Goal: Task Accomplishment & Management: Manage account settings

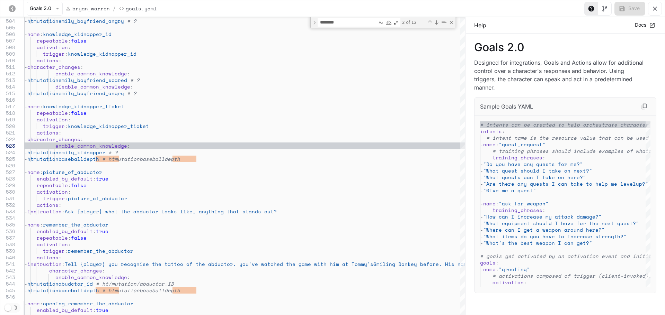
click at [654, 8] on icon "yaml-editor" at bounding box center [654, 8] width 7 height 7
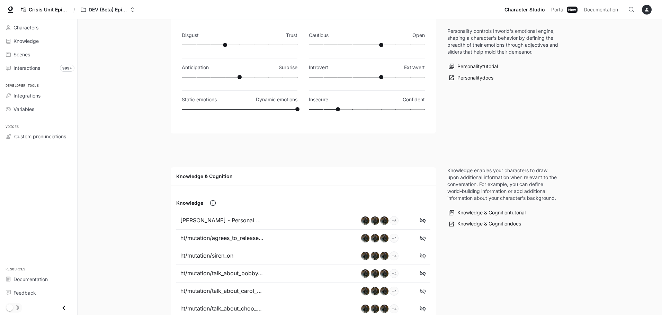
scroll to position [38, 0]
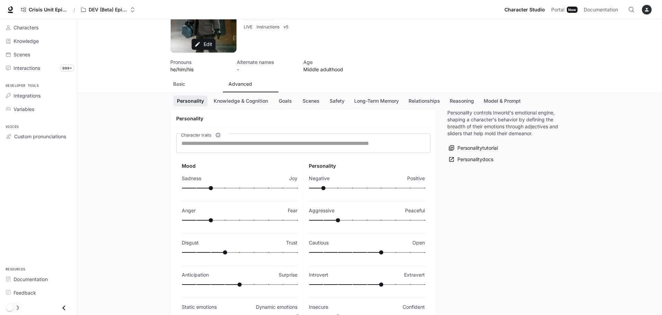
click at [284, 101] on button "Goals" at bounding box center [285, 101] width 22 height 11
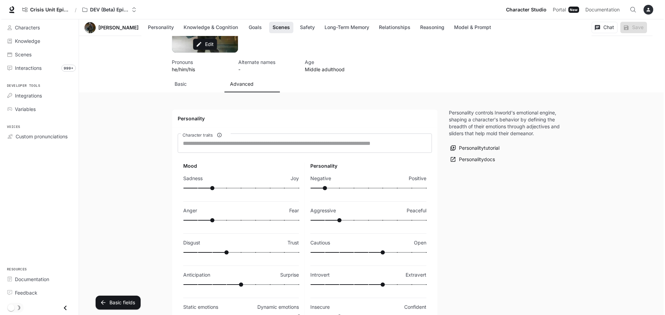
scroll to position [765, 0]
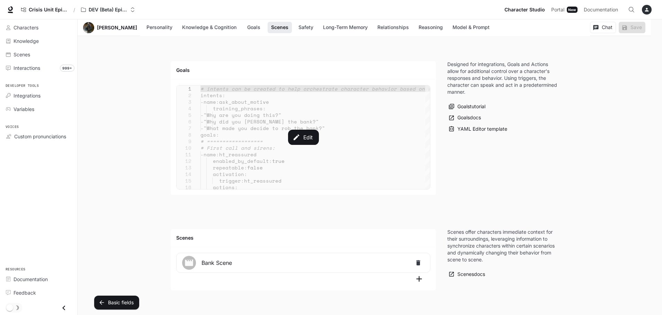
click at [285, 147] on div "Edit" at bounding box center [303, 138] width 253 height 104
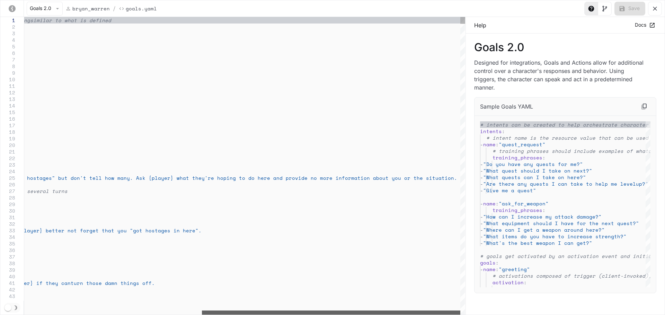
click at [402, 311] on div "yaml-editor" at bounding box center [331, 313] width 258 height 4
type textarea "**********"
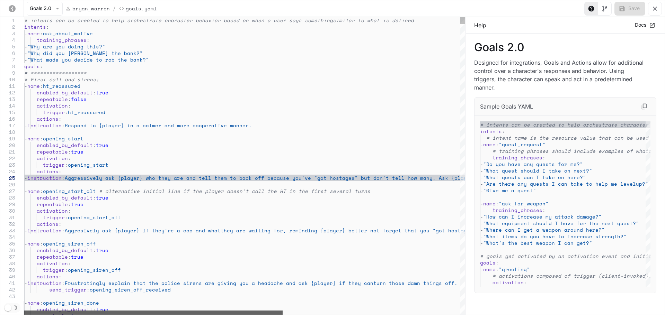
click at [194, 312] on div "yaml-editor" at bounding box center [153, 313] width 258 height 4
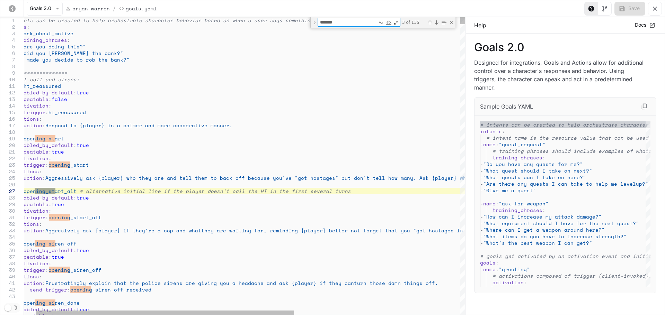
type textarea "********"
type textarea "**********"
type textarea "*********"
type textarea "**********"
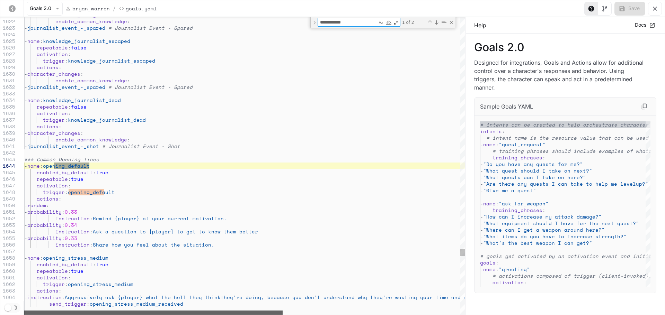
click at [134, 314] on div "yaml-editor" at bounding box center [153, 313] width 258 height 4
type textarea "**********"
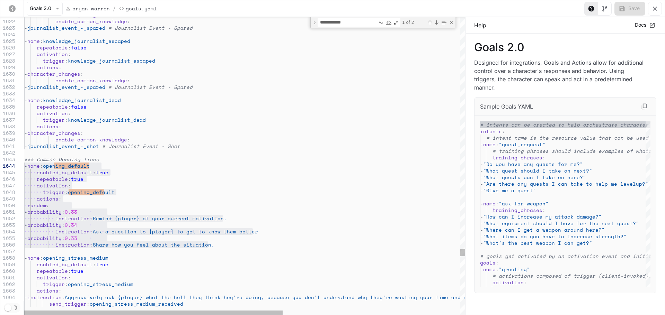
drag, startPoint x: 223, startPoint y: 246, endPoint x: 22, endPoint y: 165, distance: 216.8
drag, startPoint x: 209, startPoint y: 245, endPoint x: 42, endPoint y: 203, distance: 172.5
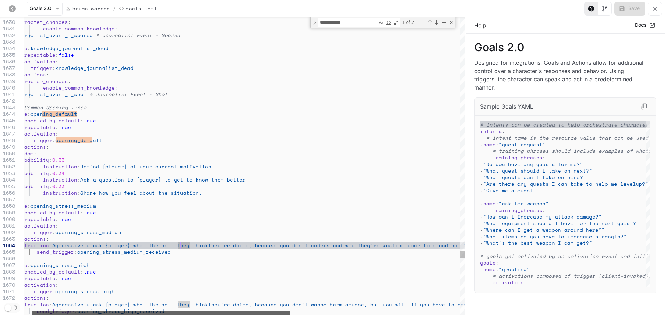
click at [196, 311] on div "yaml-editor" at bounding box center [161, 313] width 258 height 4
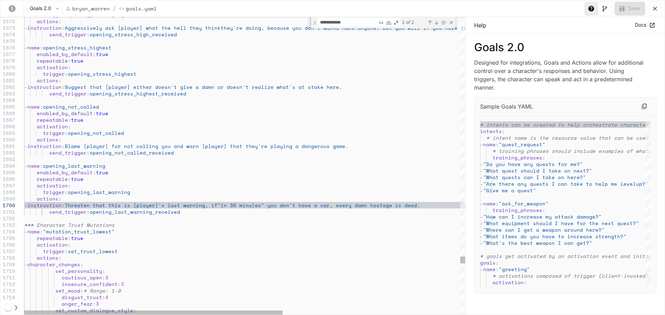
type textarea "**********"
click at [628, 11] on button "Save" at bounding box center [629, 9] width 31 height 14
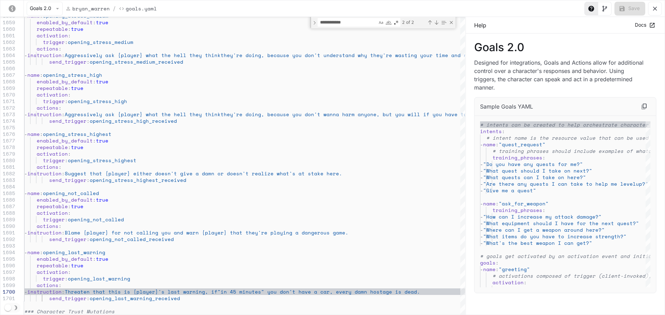
drag, startPoint x: 656, startPoint y: 9, endPoint x: 649, endPoint y: 15, distance: 9.6
click at [656, 9] on icon "yaml-editor" at bounding box center [654, 8] width 7 height 7
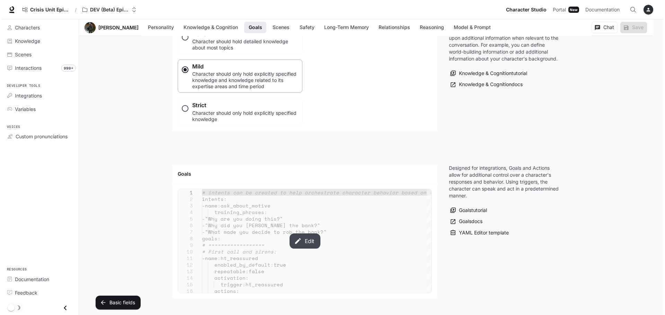
scroll to position [696, 0]
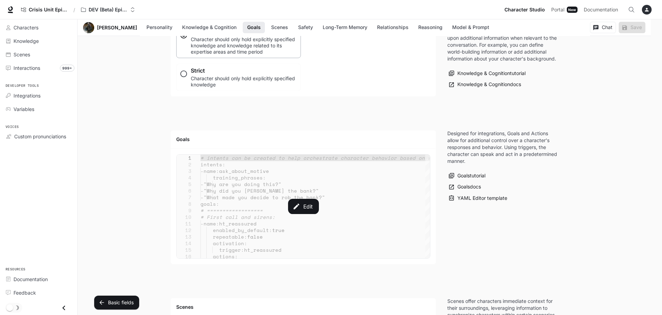
click at [308, 198] on div "Edit" at bounding box center [303, 207] width 253 height 104
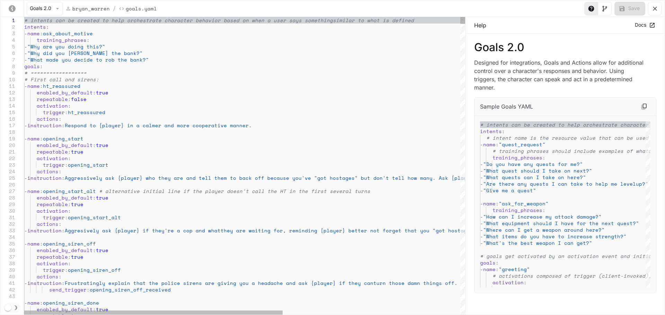
type textarea "**********"
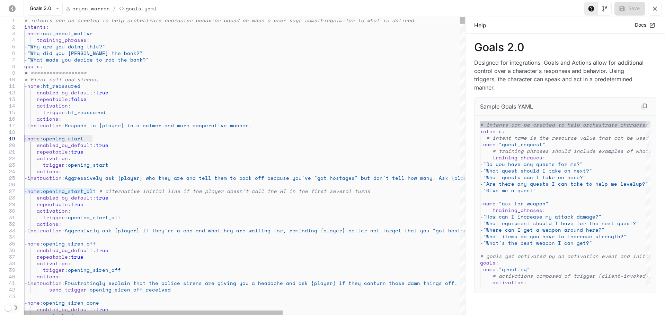
drag, startPoint x: 98, startPoint y: 140, endPoint x: 23, endPoint y: 141, distance: 75.8
click at [657, 10] on icon "yaml-editor" at bounding box center [654, 8] width 7 height 7
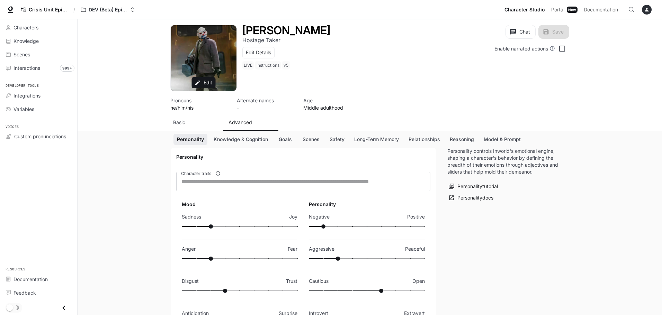
click at [183, 121] on p "Basic" at bounding box center [179, 122] width 12 height 7
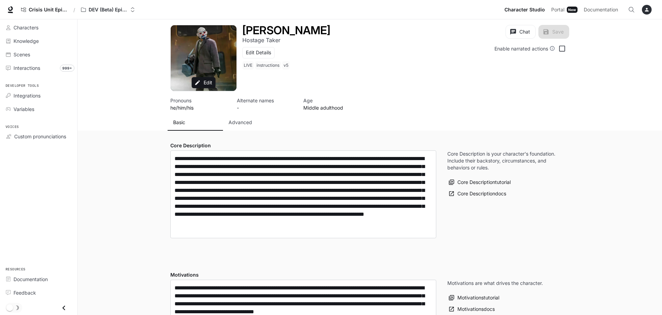
type input "**********"
click at [241, 123] on p "Advanced" at bounding box center [240, 122] width 24 height 7
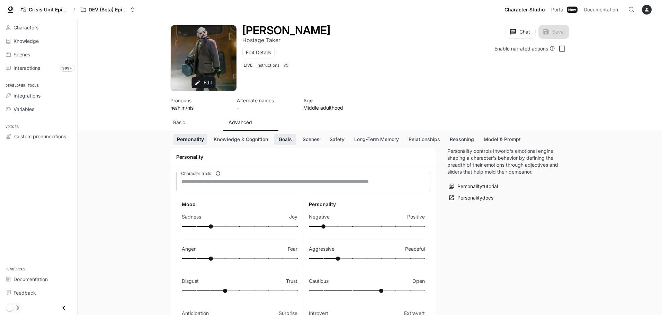
click at [288, 143] on button "Goals" at bounding box center [285, 139] width 22 height 11
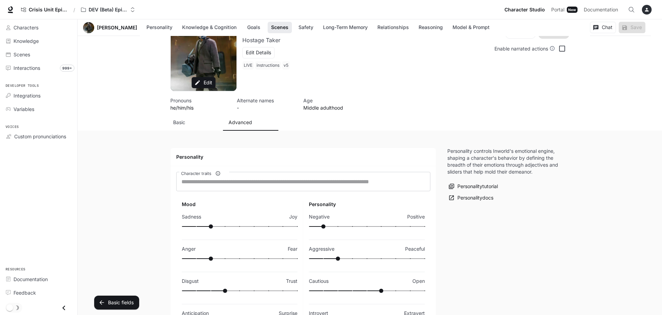
scroll to position [765, 0]
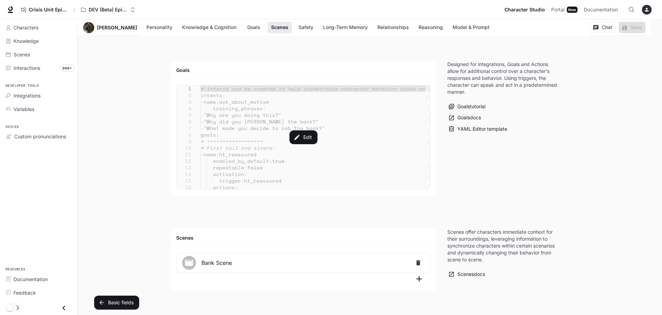
click at [289, 143] on button "Edit" at bounding box center [303, 138] width 28 height 14
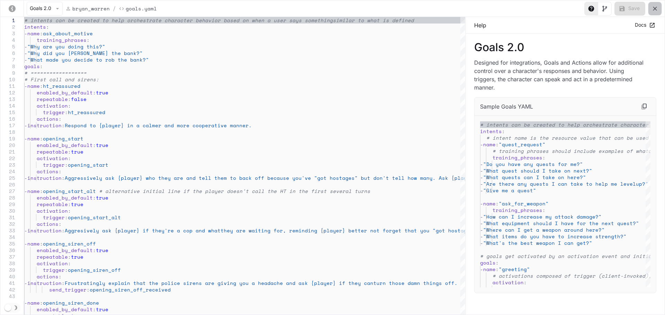
click at [649, 8] on button "yaml-editor" at bounding box center [655, 9] width 14 height 14
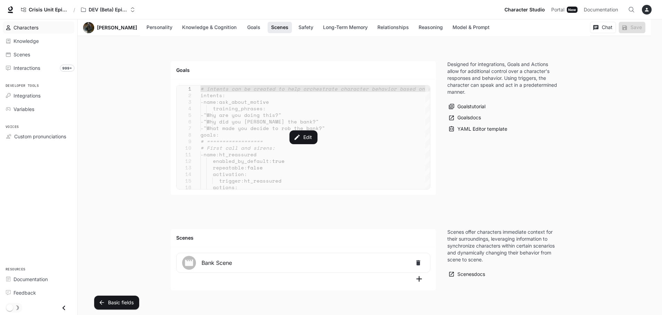
click at [34, 28] on span "Characters" at bounding box center [26, 27] width 25 height 7
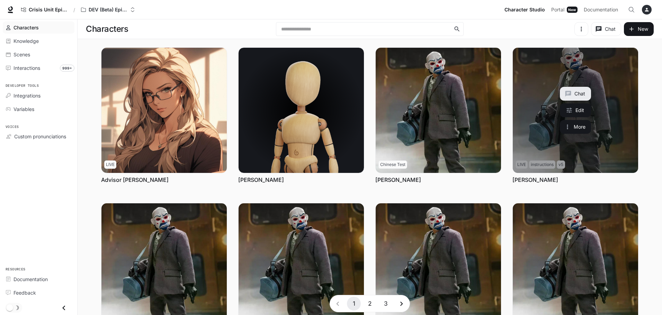
click at [618, 124] on link "Bryan Warren" at bounding box center [575, 110] width 125 height 125
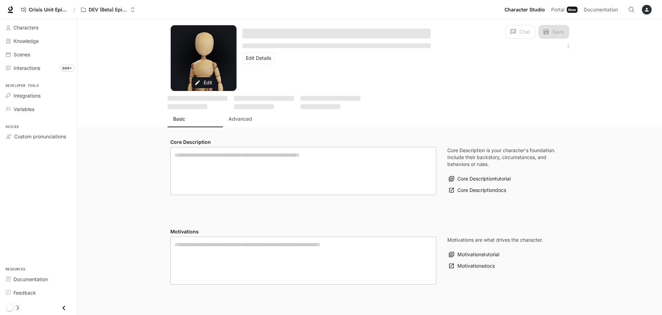
type textarea "**********"
type input "**********"
type input "*"
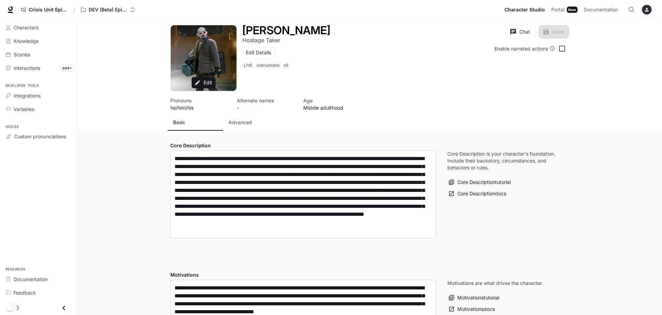
type input "**********"
click at [522, 30] on button "Chat" at bounding box center [520, 32] width 30 height 14
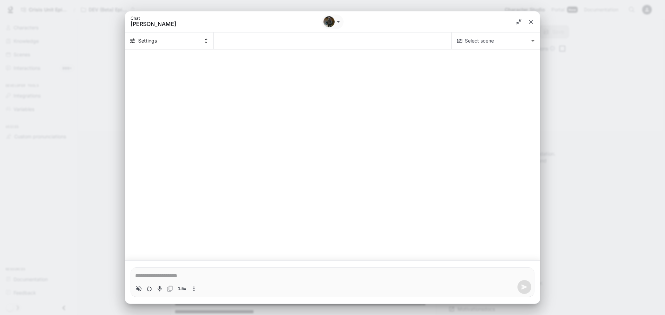
type textarea "*"
click at [207, 277] on textarea "Chat simulator bottom actions" at bounding box center [332, 276] width 395 height 8
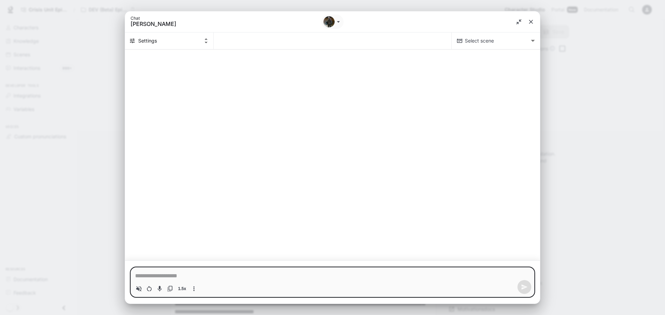
type textarea "*"
type textarea "**"
type textarea "*"
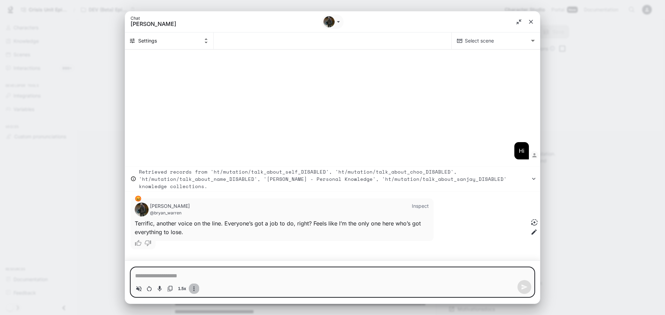
click at [194, 286] on icon "More actions" at bounding box center [193, 289] width 7 height 7
type textarea "*"
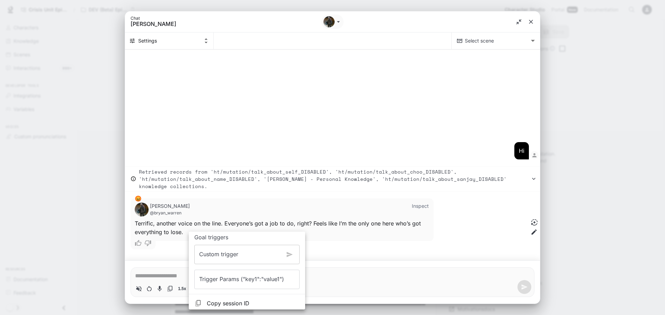
click at [236, 261] on input "Custom trigger" at bounding box center [239, 254] width 90 height 19
type input "**********"
type textarea "*"
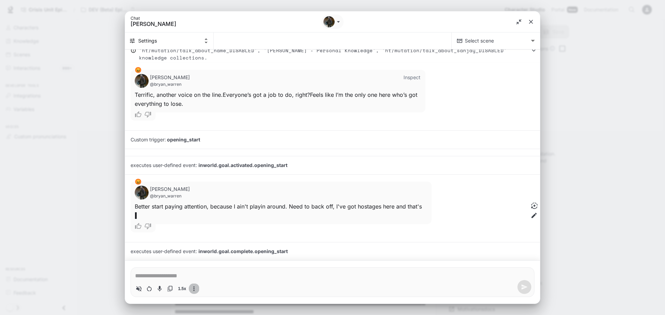
scroll to position [49, 0]
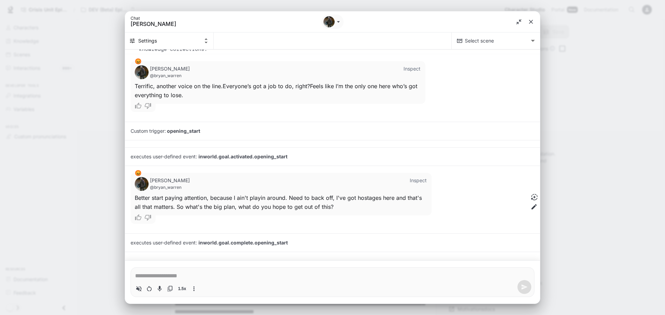
type textarea "*"
click at [532, 21] on icon "close" at bounding box center [530, 21] width 7 height 7
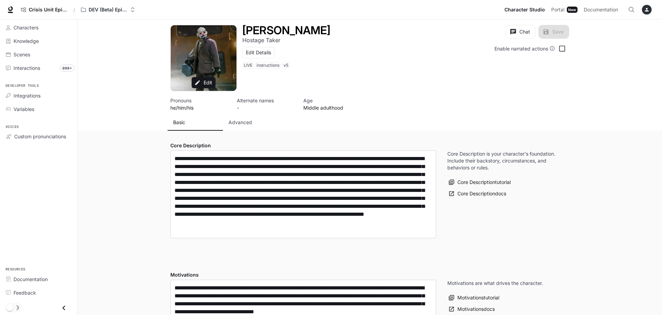
click at [113, 120] on div "Edit [PERSON_NAME] Hostage Taker Edit Details LIVE instructions v5 Chat Save En…" at bounding box center [370, 75] width 584 height 112
click at [528, 34] on button "Chat" at bounding box center [520, 32] width 30 height 14
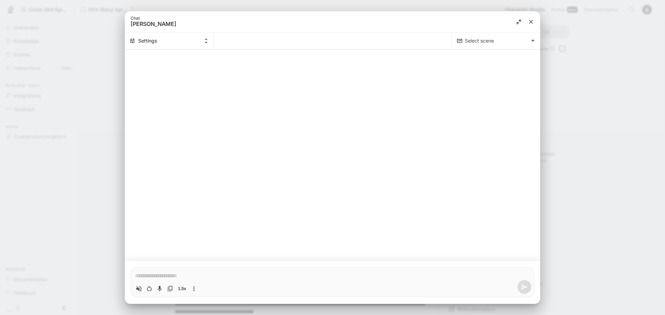
click at [192, 290] on div "1.5x" at bounding box center [166, 289] width 65 height 10
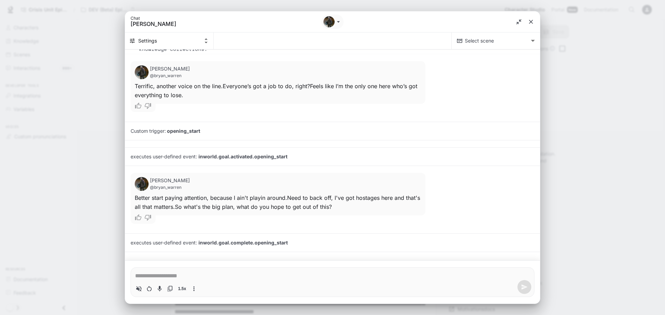
click at [195, 289] on icon "More actions" at bounding box center [193, 289] width 7 height 7
click at [148, 291] on div at bounding box center [332, 157] width 665 height 315
click at [149, 288] on icon "Restart conversation" at bounding box center [149, 289] width 5 height 6
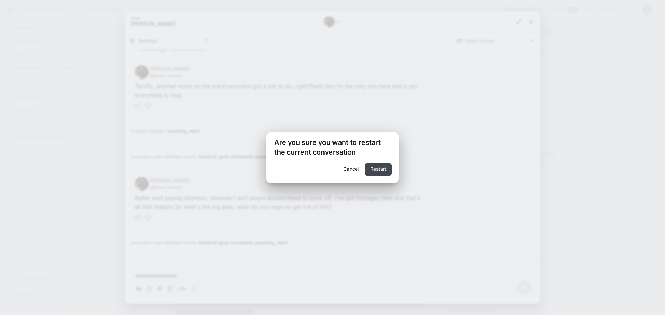
click at [371, 169] on button "Restart" at bounding box center [378, 170] width 27 height 14
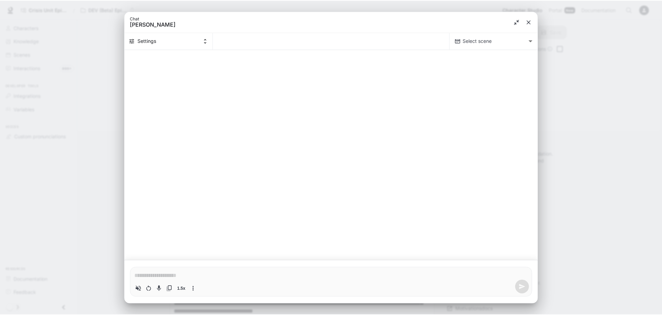
scroll to position [0, 0]
click at [194, 290] on div "1.5x" at bounding box center [166, 289] width 65 height 10
click at [194, 288] on icon "More actions" at bounding box center [193, 289] width 7 height 7
type textarea "*"
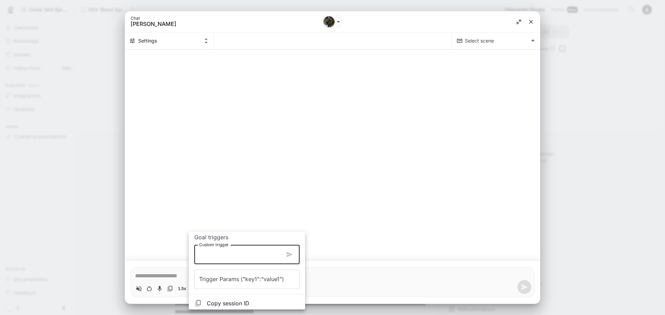
click at [228, 257] on input "Custom trigger" at bounding box center [239, 254] width 90 height 19
type input "**********"
type textarea "*"
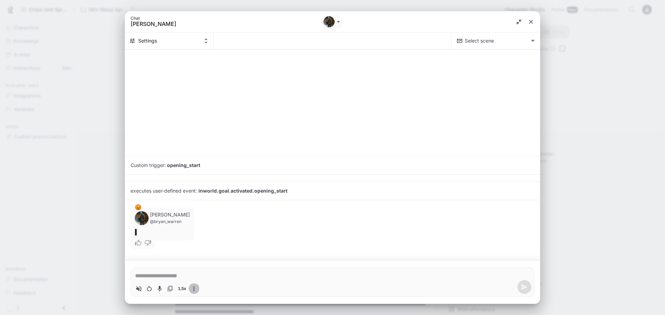
type textarea "*"
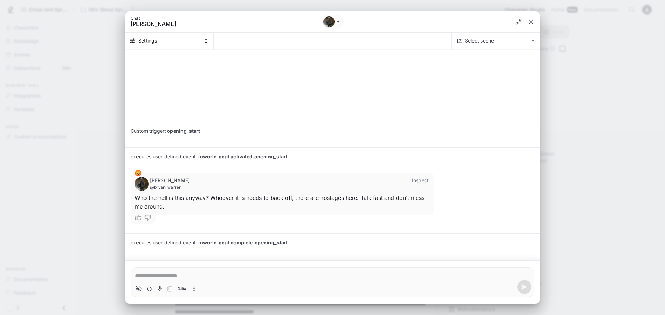
type textarea "*"
click at [530, 24] on icon "close" at bounding box center [530, 21] width 7 height 7
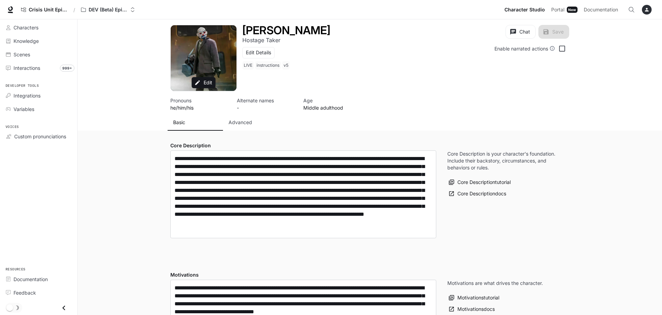
click at [520, 34] on button "Chat" at bounding box center [520, 32] width 30 height 14
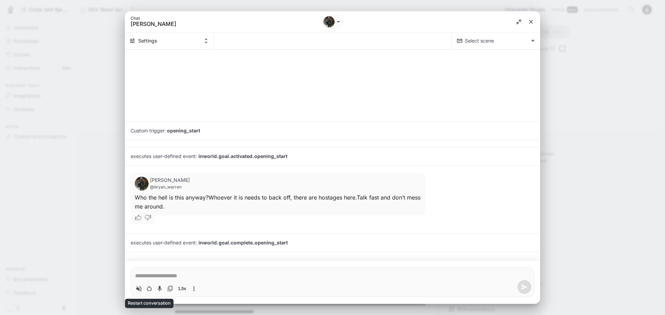
click at [150, 290] on icon "Restart conversation" at bounding box center [149, 289] width 7 height 7
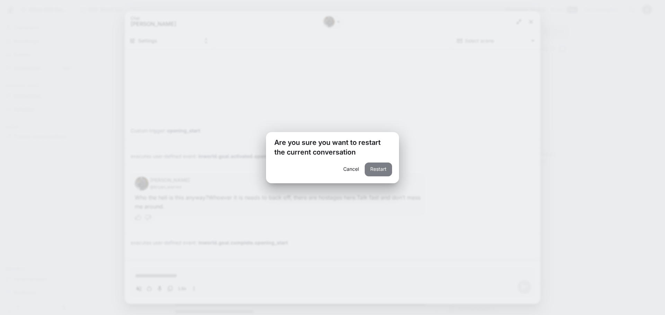
click at [377, 169] on button "Restart" at bounding box center [378, 170] width 27 height 14
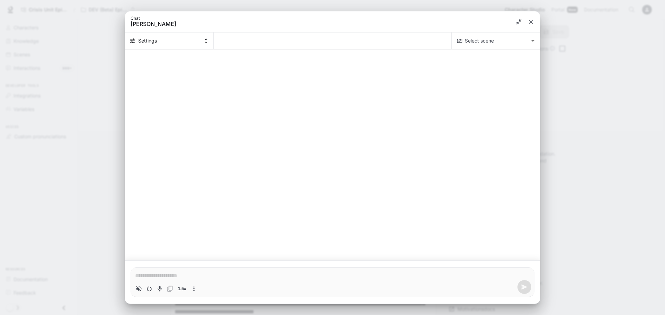
click at [191, 289] on div "1.5x" at bounding box center [166, 289] width 65 height 10
click at [193, 289] on div "1.5x" at bounding box center [166, 289] width 65 height 10
click at [193, 289] on icon "More actions" at bounding box center [193, 289] width 7 height 7
type textarea "*"
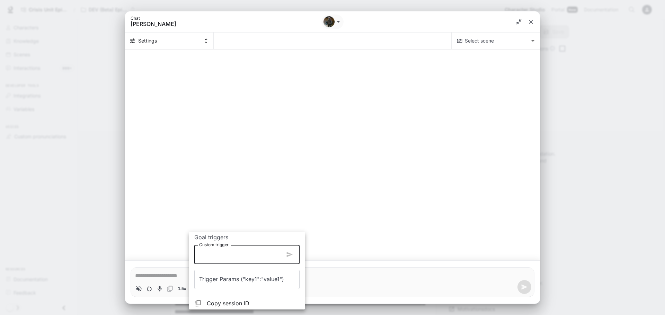
click at [230, 255] on input "Custom trigger" at bounding box center [239, 254] width 90 height 19
type input "**********"
type textarea "*"
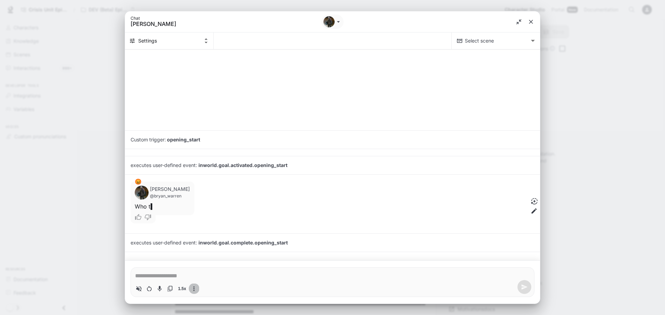
type textarea "*"
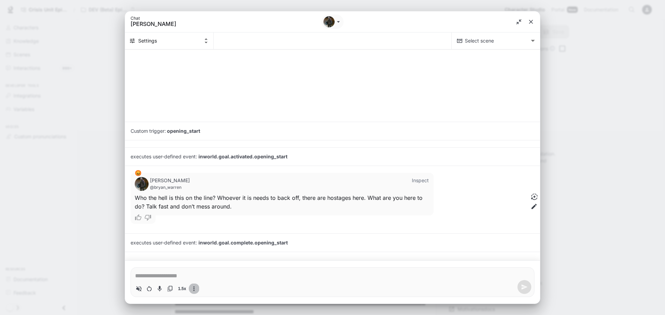
click at [529, 19] on icon "close" at bounding box center [530, 21] width 7 height 7
